Goal: Task Accomplishment & Management: Manage account settings

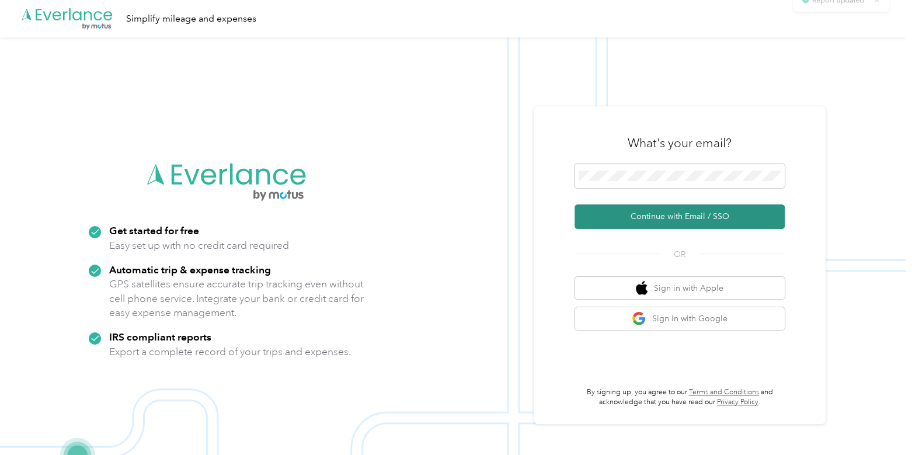
click at [668, 217] on button "Continue with Email / SSO" at bounding box center [679, 216] width 210 height 25
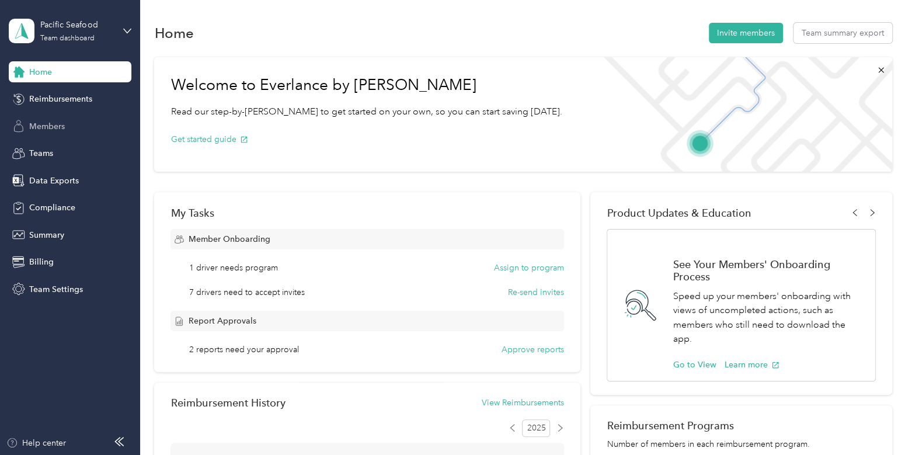
click at [82, 130] on div "Members" at bounding box center [70, 126] width 123 height 21
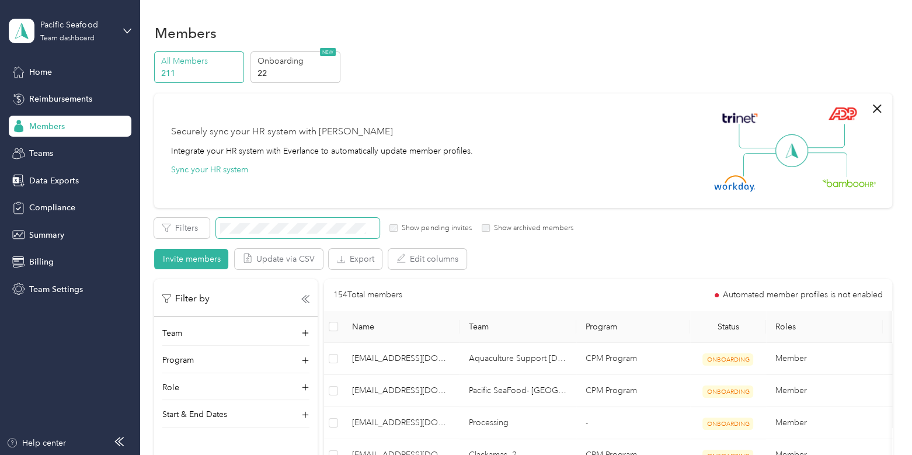
click at [279, 221] on span at bounding box center [297, 228] width 163 height 20
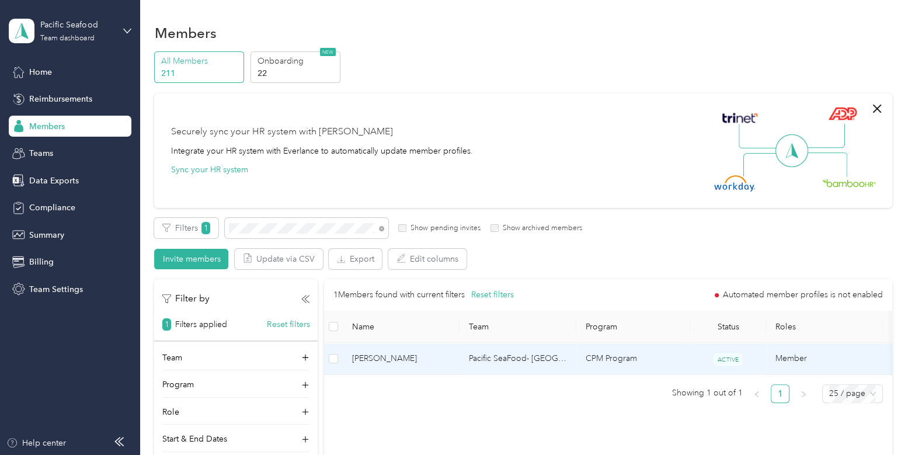
click at [432, 357] on span "[PERSON_NAME]" at bounding box center [401, 358] width 98 height 13
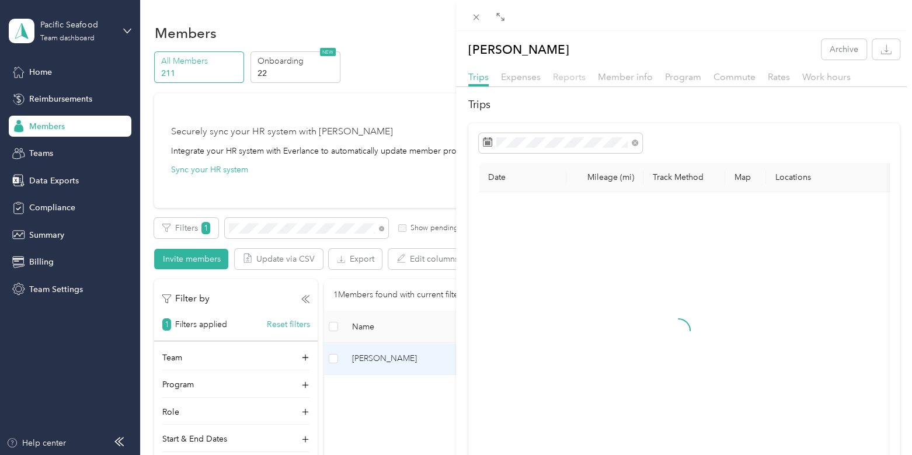
click at [573, 82] on span "Reports" at bounding box center [569, 76] width 33 height 11
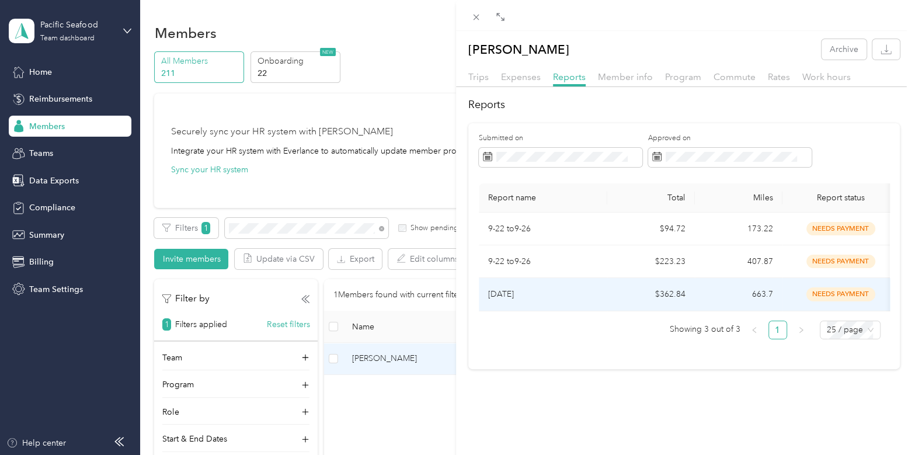
click at [616, 292] on td "$362.84" at bounding box center [651, 294] width 88 height 33
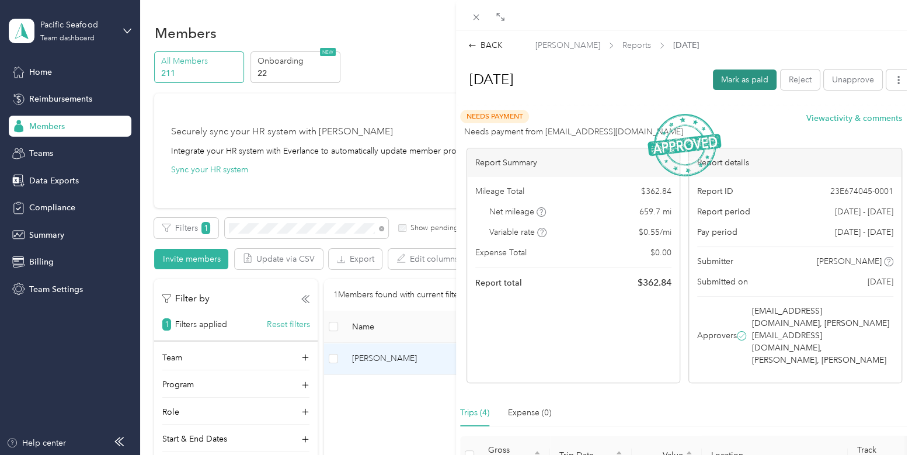
click at [736, 79] on button "Mark as paid" at bounding box center [745, 79] width 64 height 20
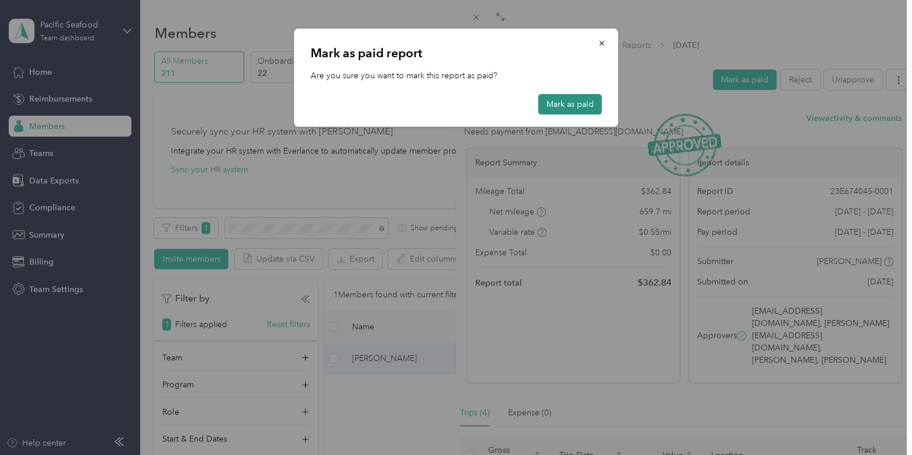
click at [576, 109] on button "Mark as paid" at bounding box center [570, 104] width 64 height 20
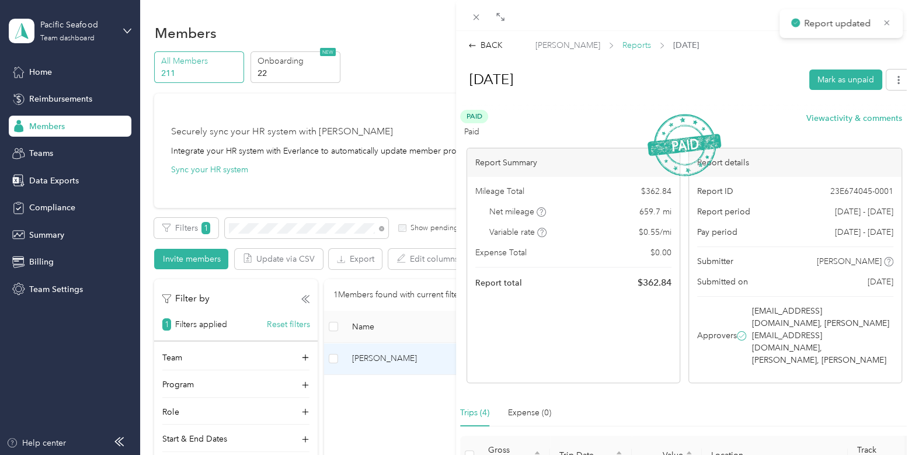
click at [622, 42] on span "Reports" at bounding box center [636, 45] width 29 height 12
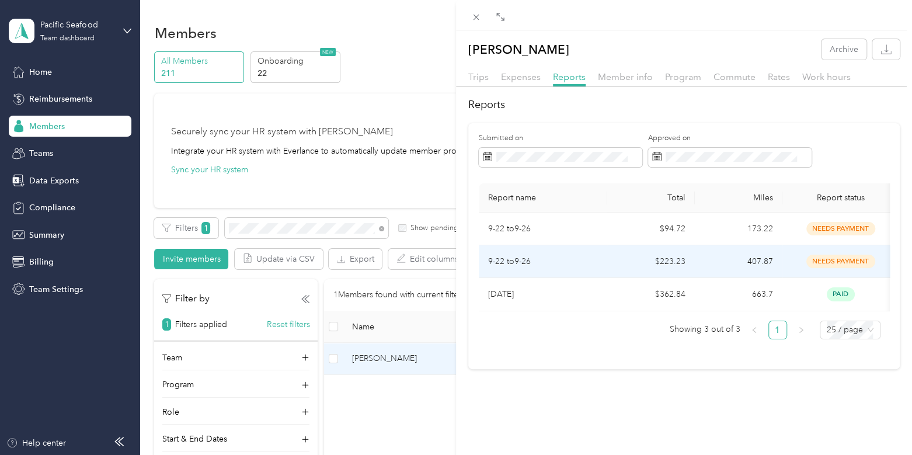
click at [623, 256] on td "$223.23" at bounding box center [651, 261] width 88 height 33
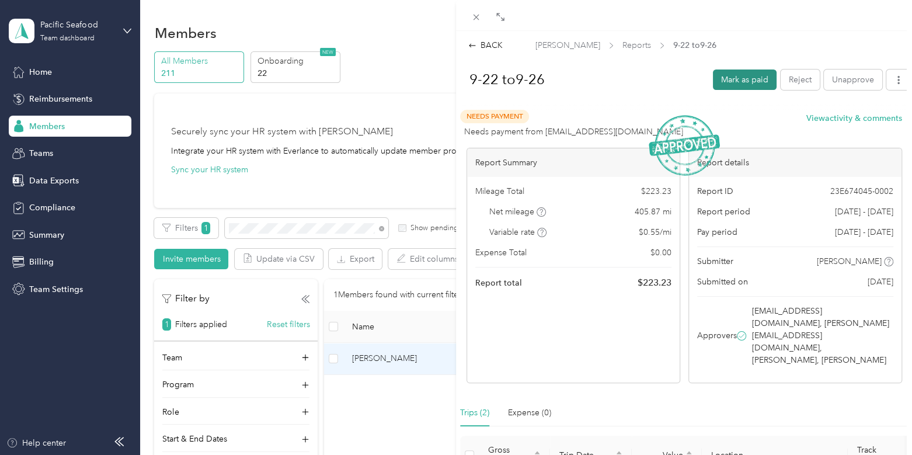
click at [726, 86] on button "Mark as paid" at bounding box center [745, 79] width 64 height 20
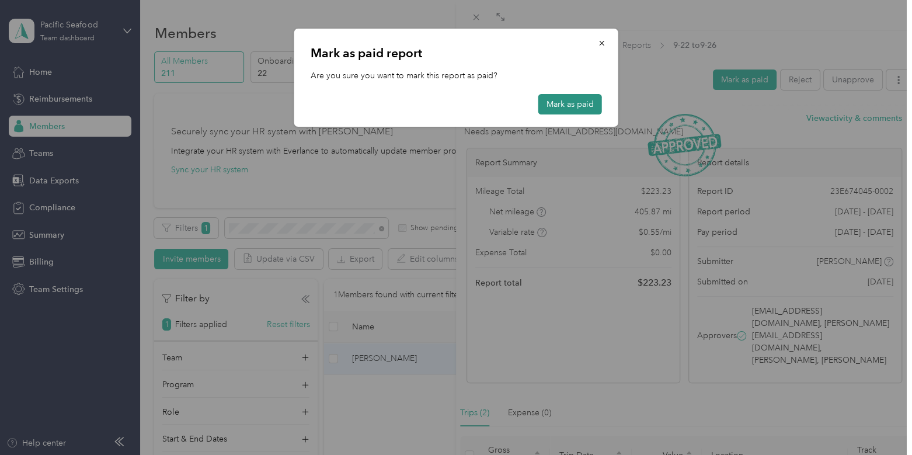
click at [577, 109] on button "Mark as paid" at bounding box center [570, 104] width 64 height 20
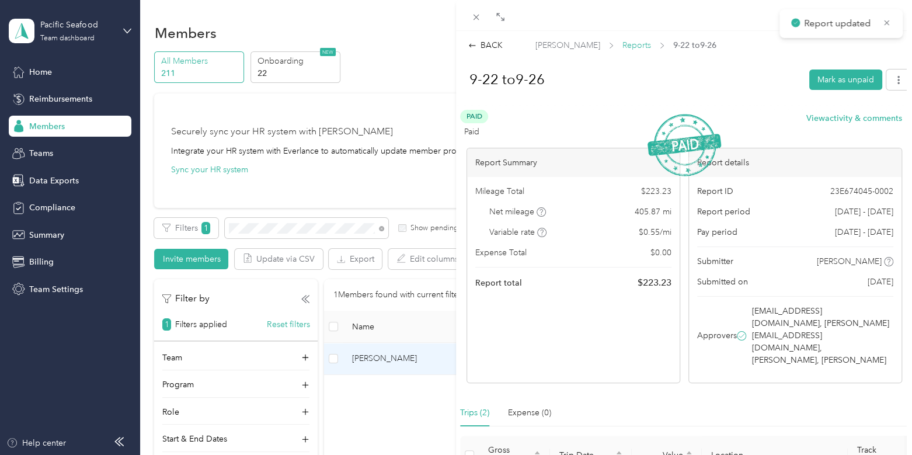
click at [622, 48] on span "Reports" at bounding box center [636, 45] width 29 height 12
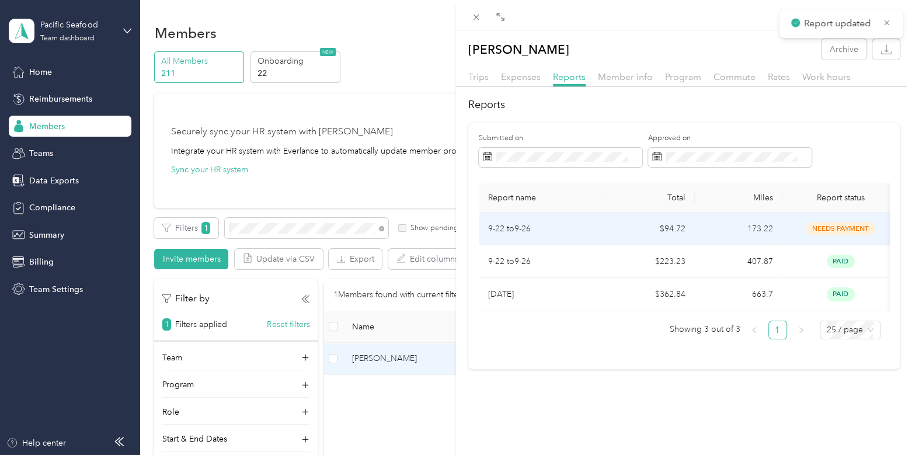
click at [599, 232] on td "9-22 to9-26" at bounding box center [543, 228] width 128 height 33
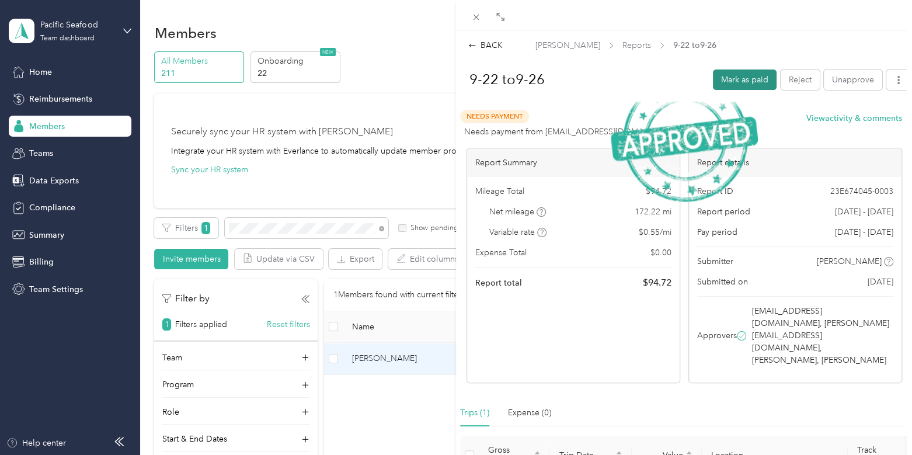
click at [733, 81] on button "Mark as paid" at bounding box center [745, 79] width 64 height 20
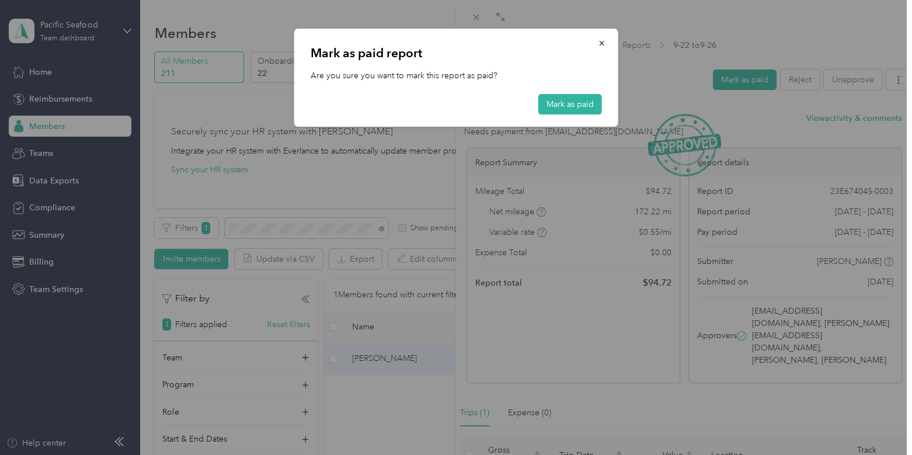
click at [580, 117] on div "[PERSON_NAME] as paid report Are you sure you want to mark this report as paid?…" at bounding box center [456, 78] width 324 height 98
click at [576, 106] on button "Mark as paid" at bounding box center [570, 104] width 64 height 20
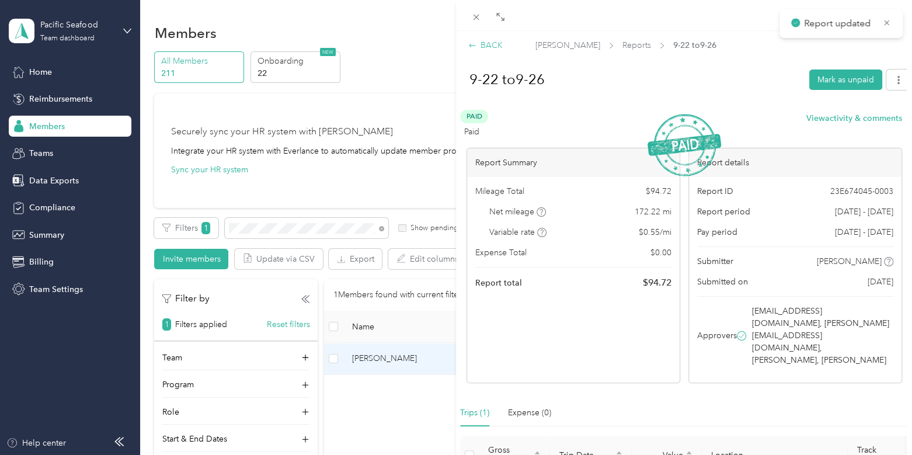
click at [494, 42] on div "BACK" at bounding box center [485, 45] width 34 height 12
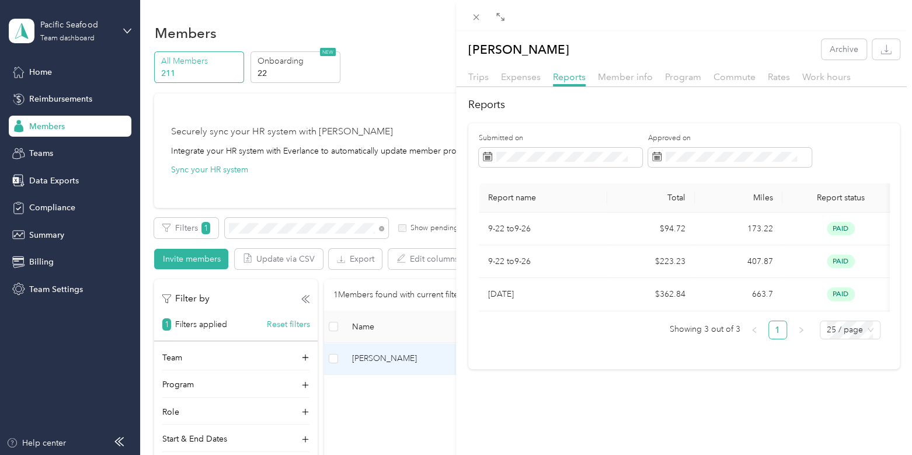
click at [73, 30] on div "[PERSON_NAME] Archive Trips Expenses Reports Member info Program Commute Rates …" at bounding box center [456, 227] width 912 height 455
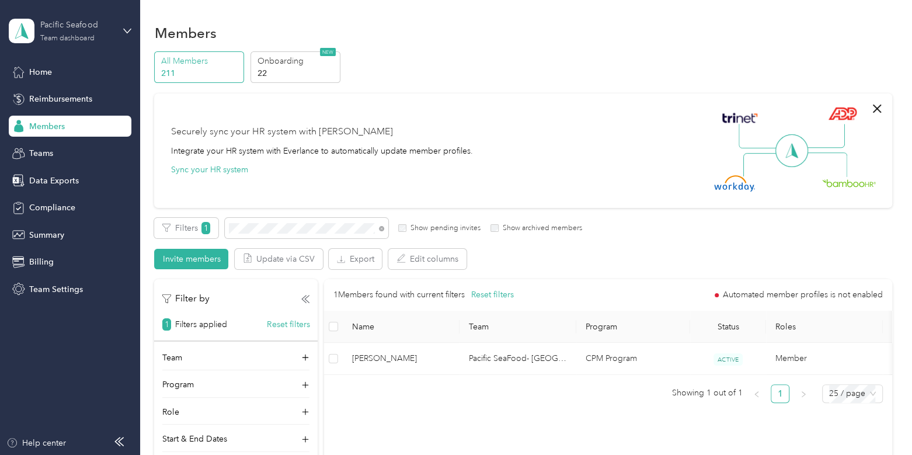
click at [82, 25] on div "Pacific Seafood" at bounding box center [76, 25] width 73 height 12
click at [97, 29] on div "Pacific Seafood" at bounding box center [76, 25] width 73 height 12
click at [85, 140] on div "Log out" at bounding box center [131, 149] width 229 height 20
